Goal: Task Accomplishment & Management: Use online tool/utility

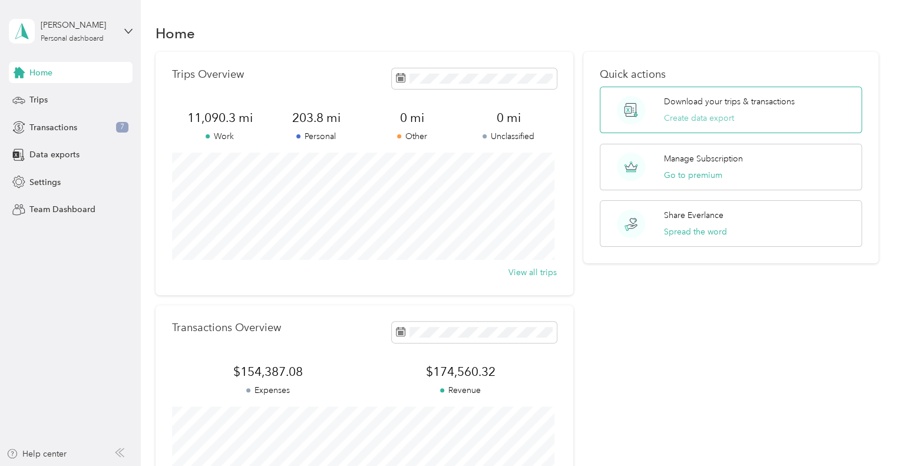
click at [688, 120] on button "Create data export" at bounding box center [699, 118] width 70 height 12
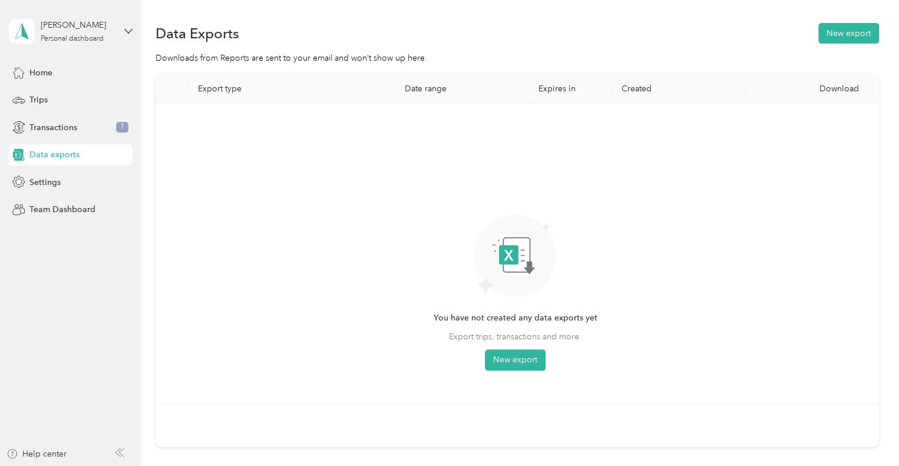
click at [429, 91] on th "Date range" at bounding box center [461, 88] width 133 height 29
click at [507, 357] on button "New export" at bounding box center [515, 359] width 61 height 21
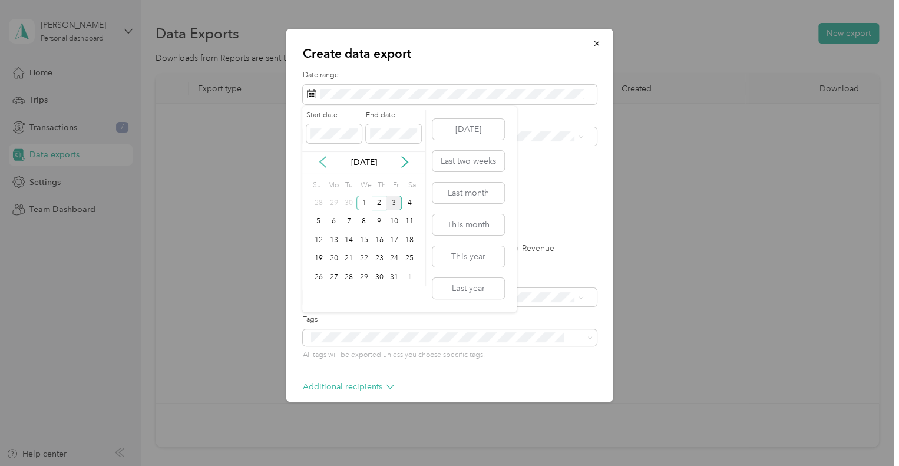
click at [321, 159] on icon at bounding box center [323, 162] width 12 height 12
click at [322, 161] on icon at bounding box center [323, 162] width 12 height 12
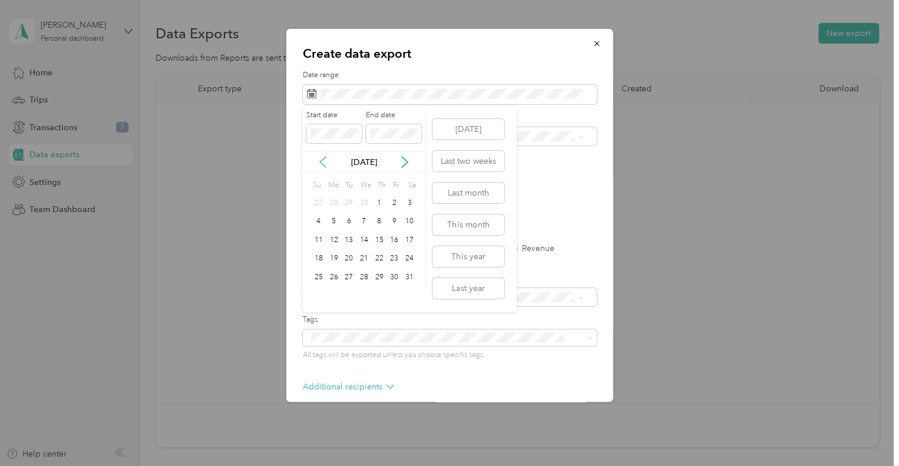
click at [322, 161] on icon at bounding box center [323, 162] width 12 height 12
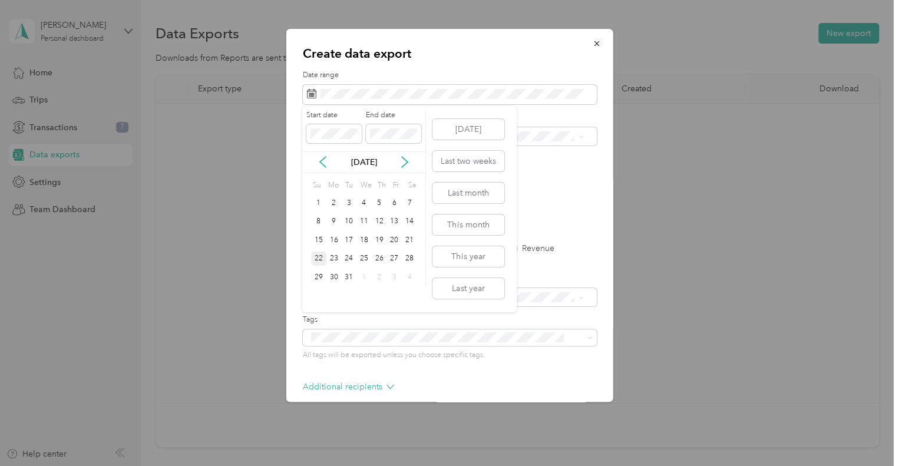
click at [315, 255] on div "22" at bounding box center [318, 259] width 15 height 15
click at [299, 466] on div "Create data export Date range Purpose Advanced filters File format Excel CSV PD…" at bounding box center [446, 466] width 893 height 0
click at [322, 162] on icon at bounding box center [323, 162] width 12 height 12
click at [324, 163] on icon at bounding box center [323, 162] width 12 height 12
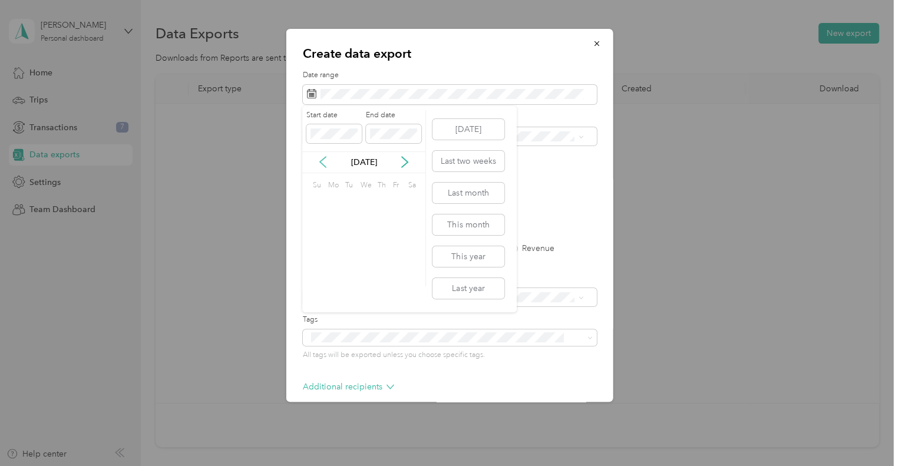
click at [324, 163] on icon at bounding box center [323, 162] width 12 height 12
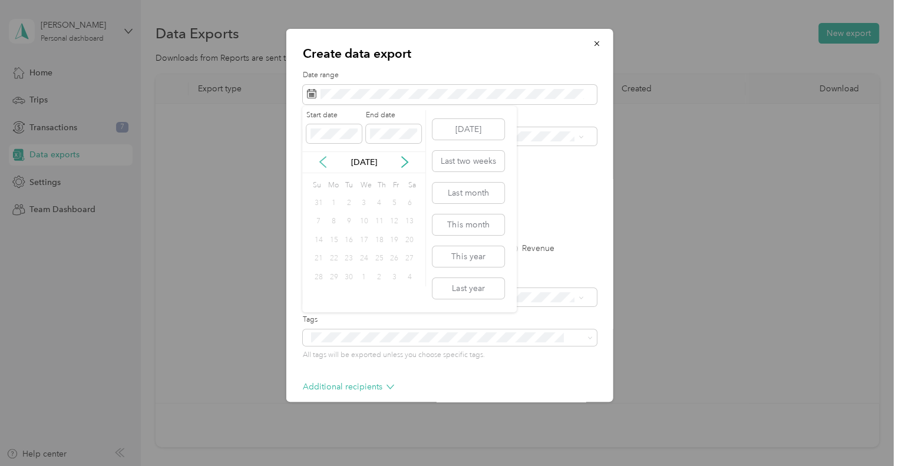
click at [324, 163] on icon at bounding box center [323, 162] width 12 height 12
click at [328, 197] on div "1" at bounding box center [333, 203] width 15 height 15
click at [460, 290] on button "Last year" at bounding box center [469, 288] width 72 height 21
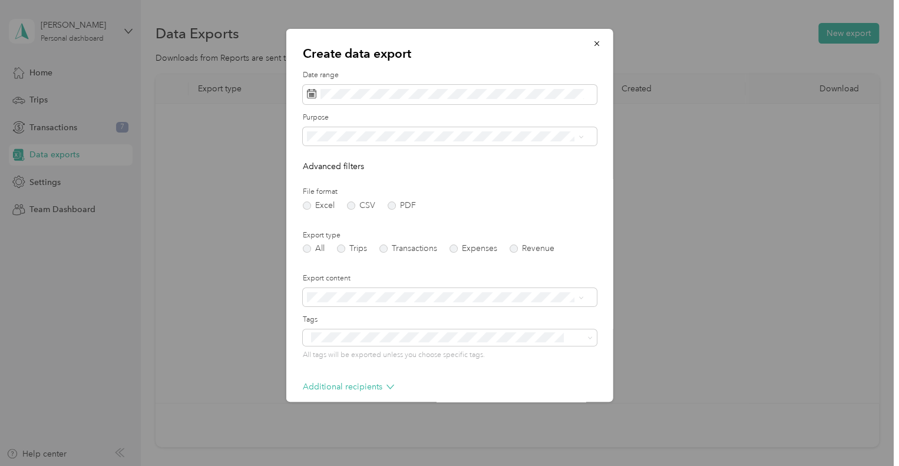
scroll to position [55, 0]
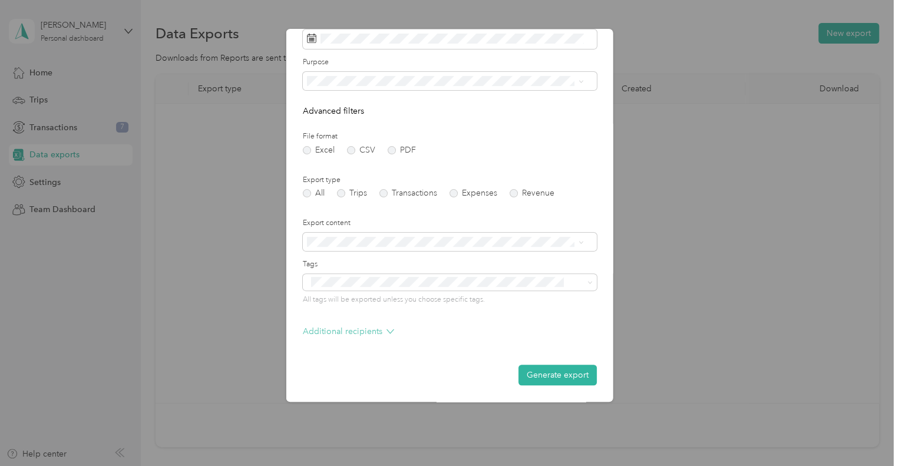
click at [356, 334] on p "Additional recipients" at bounding box center [348, 331] width 91 height 12
click at [551, 380] on button "Generate export" at bounding box center [558, 375] width 78 height 21
